Goal: Transaction & Acquisition: Purchase product/service

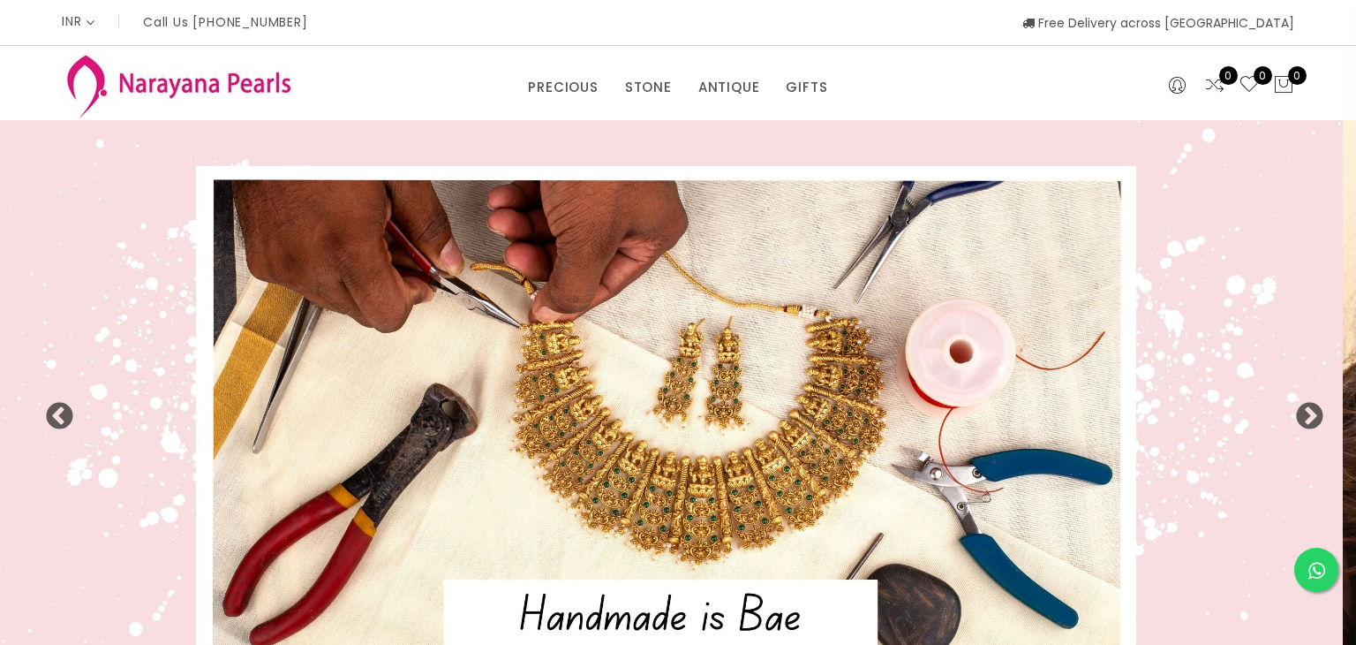
select select "INR"
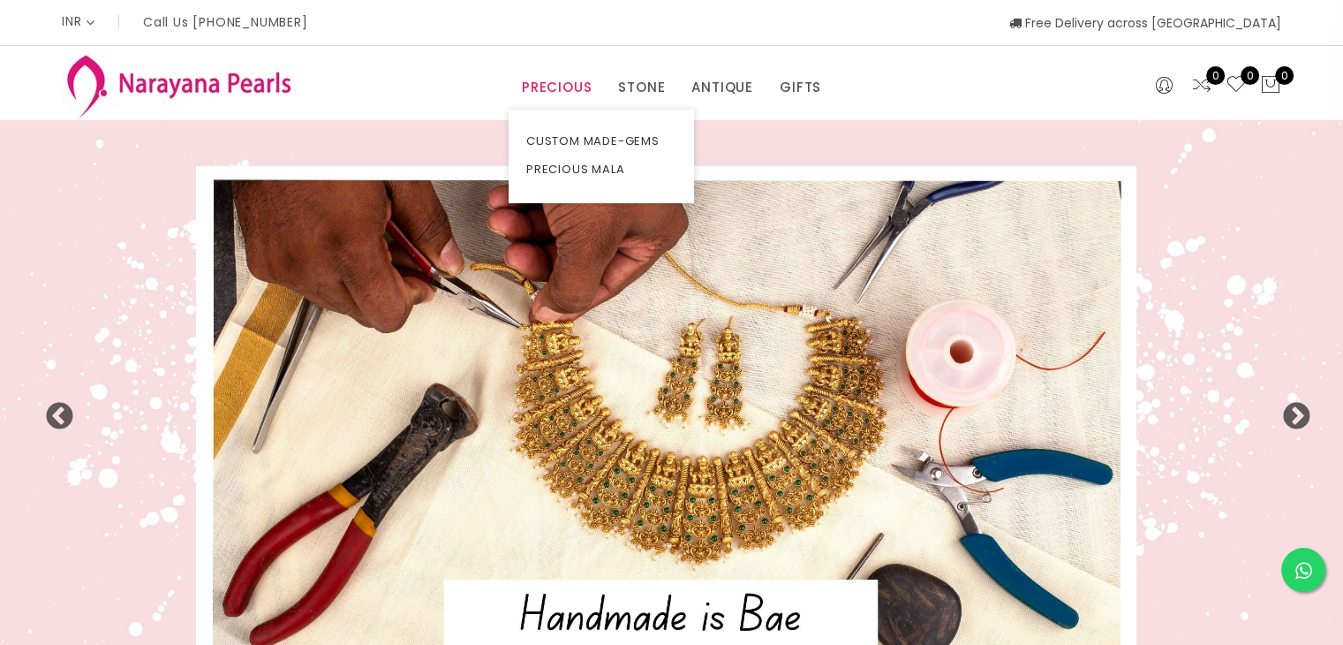
click at [542, 85] on link "PRECIOUS" at bounding box center [557, 87] width 70 height 26
click at [548, 88] on link "PRECIOUS" at bounding box center [557, 87] width 70 height 26
click at [617, 177] on link "PRECIOUS MALA" at bounding box center [601, 169] width 150 height 28
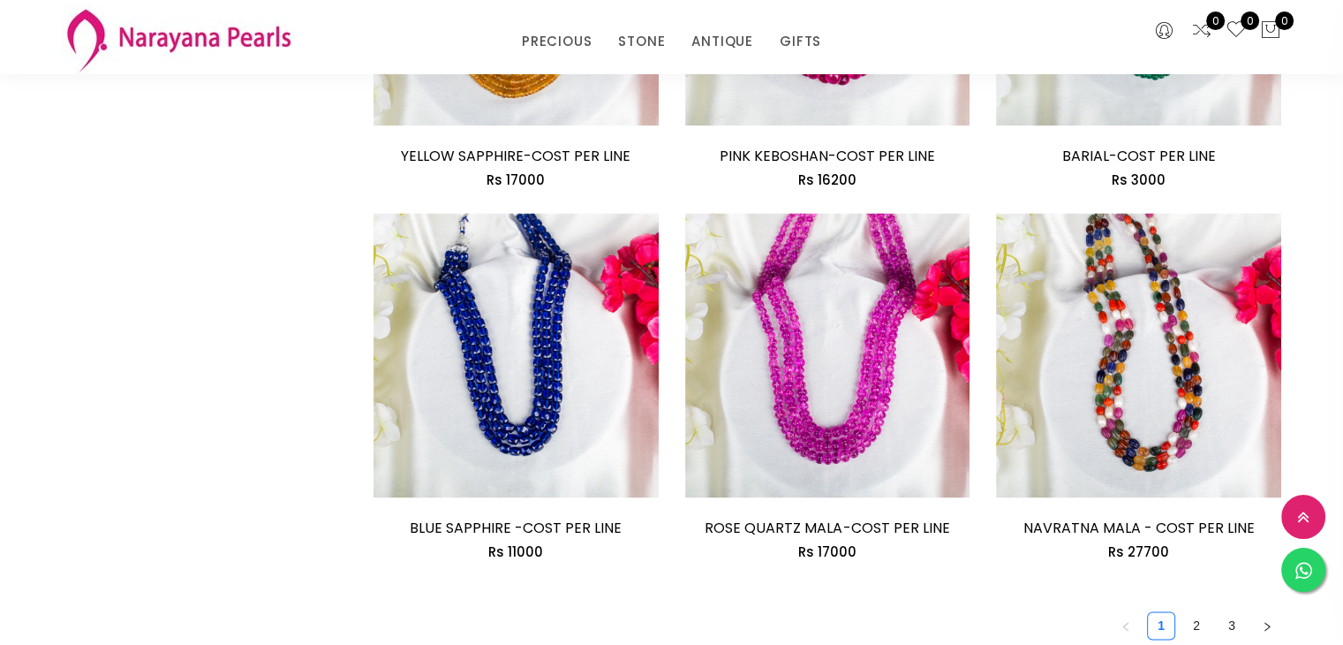
scroll to position [2384, 0]
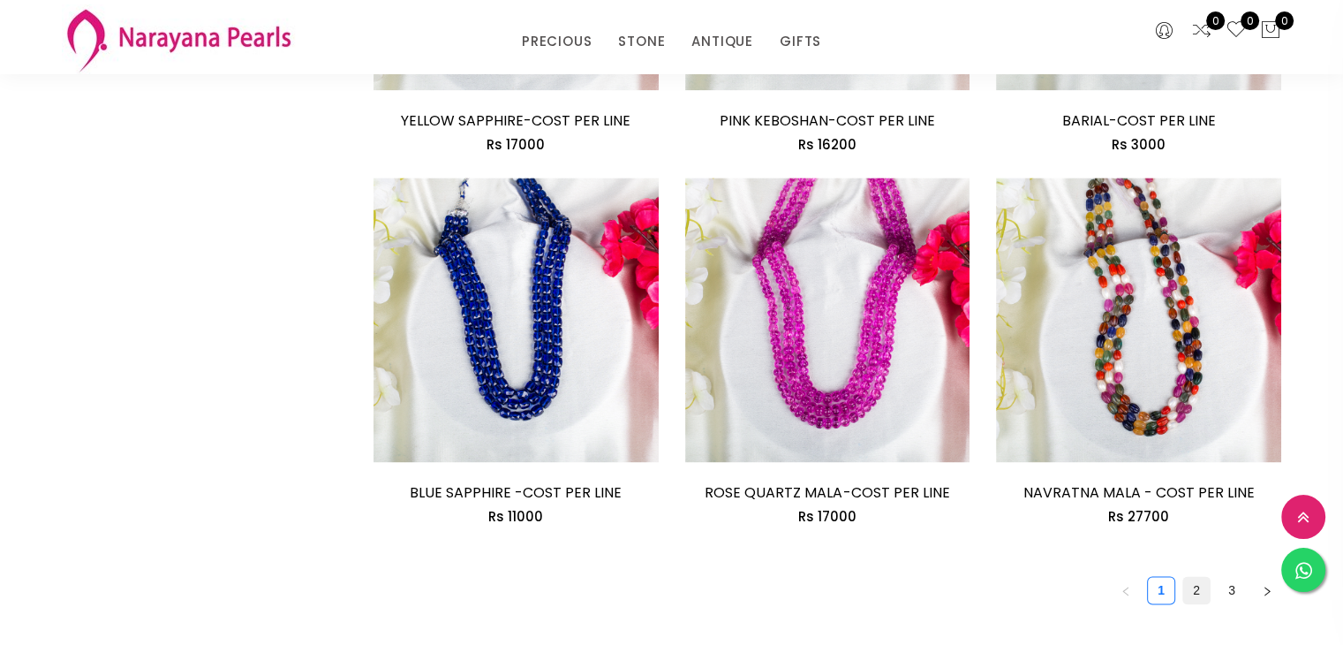
click at [1190, 585] on link "2" at bounding box center [1196, 590] width 26 height 26
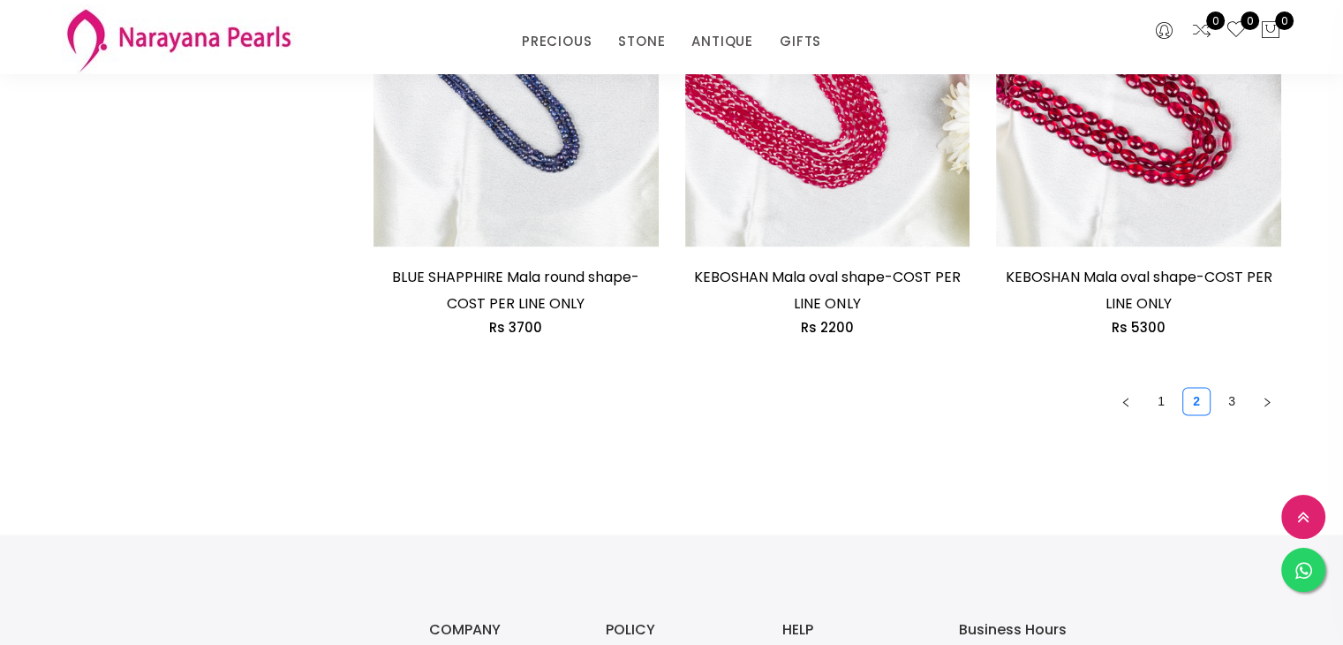
scroll to position [2738, 0]
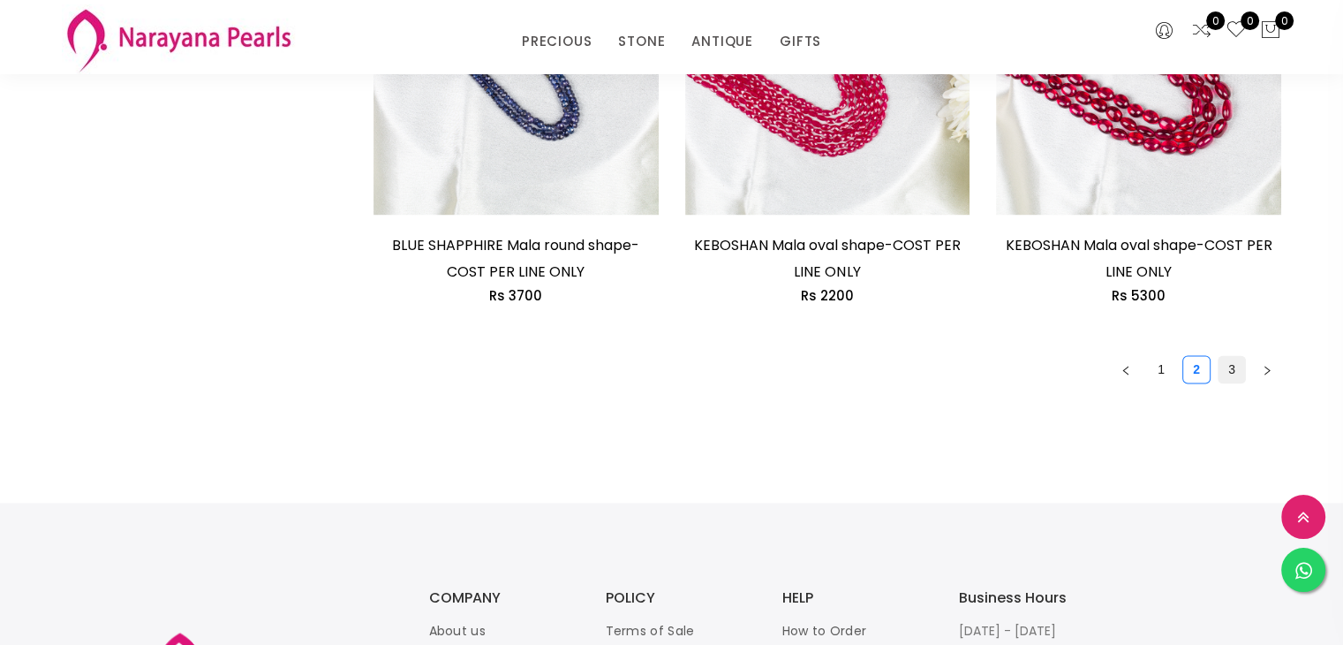
click at [1232, 356] on link "3" at bounding box center [1232, 369] width 26 height 26
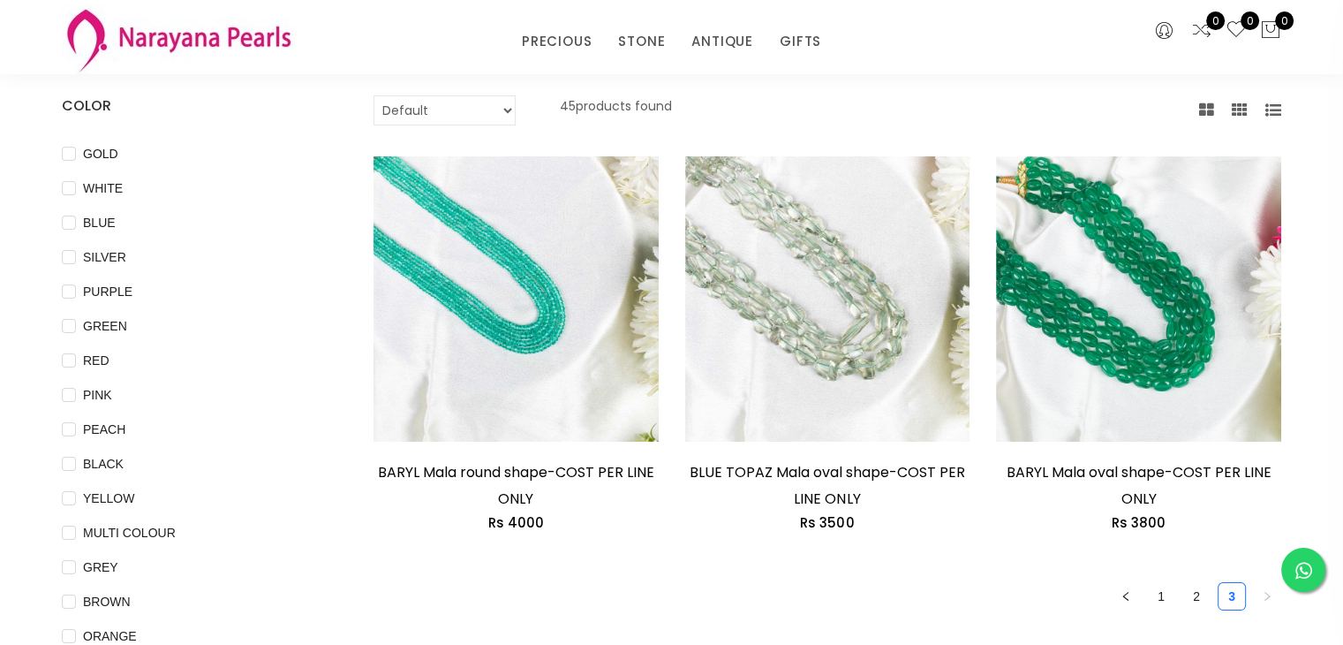
scroll to position [88, 0]
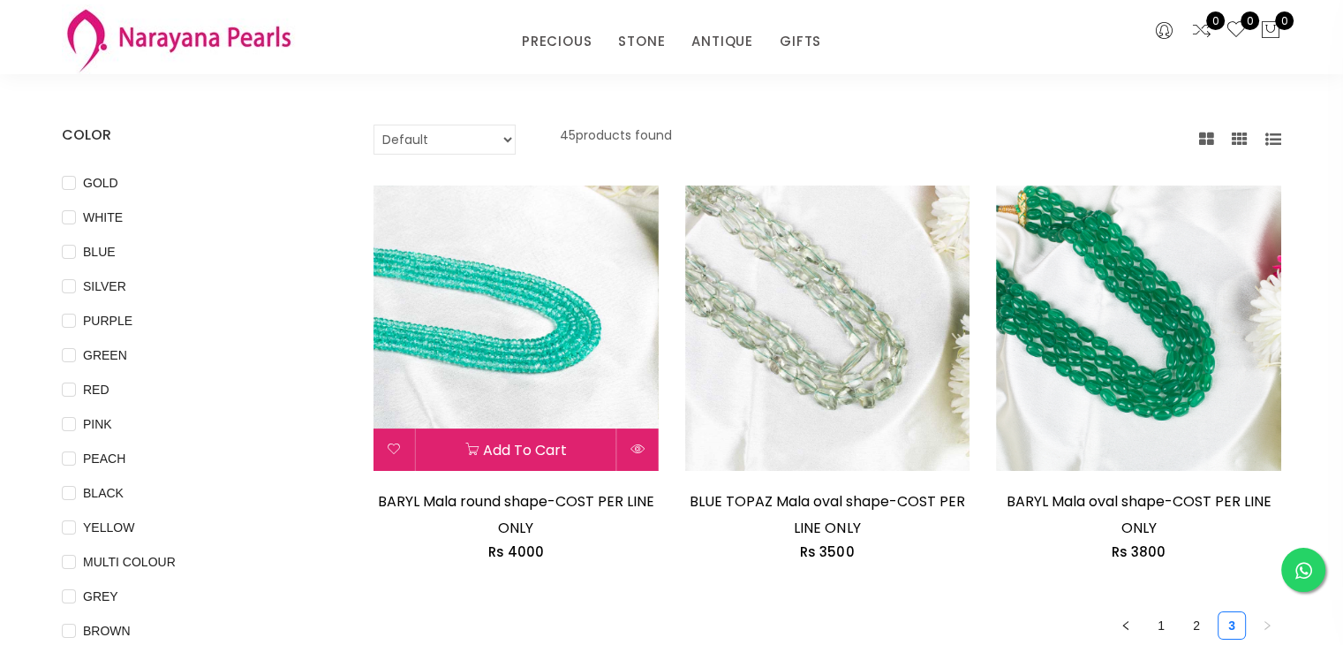
click at [511, 321] on img at bounding box center [516, 327] width 285 height 285
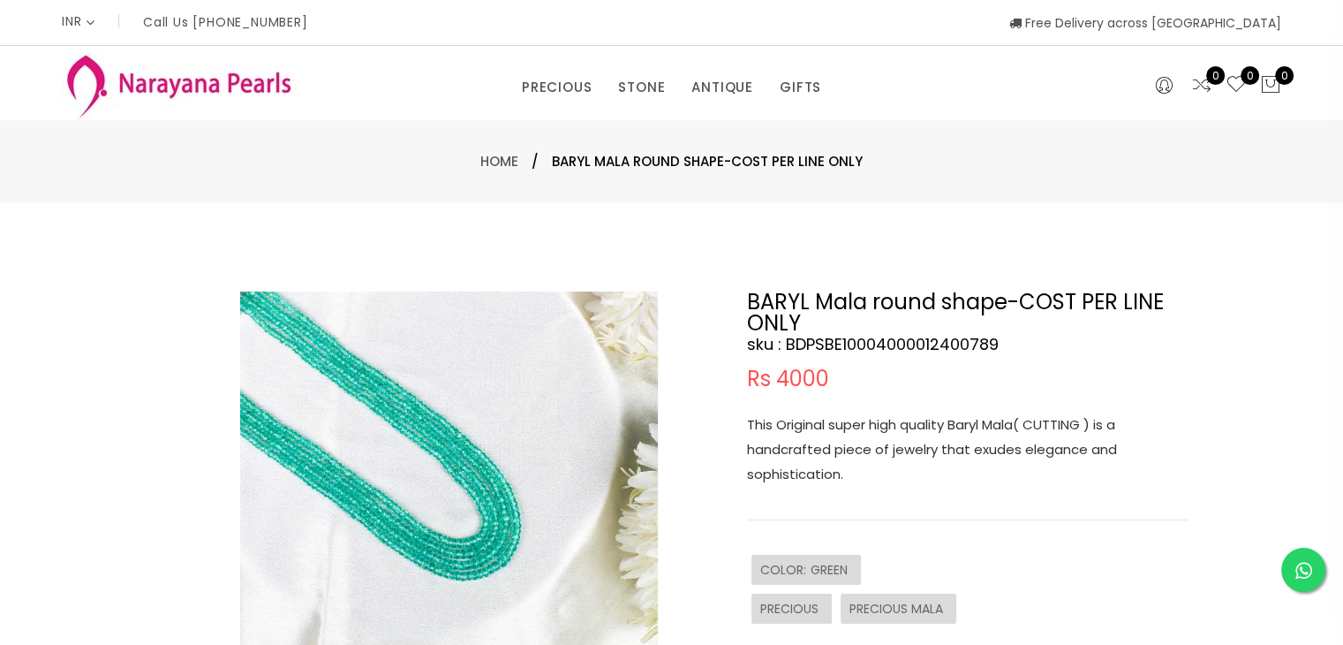
click at [398, 427] on img at bounding box center [449, 500] width 418 height 418
